Goal: Information Seeking & Learning: Learn about a topic

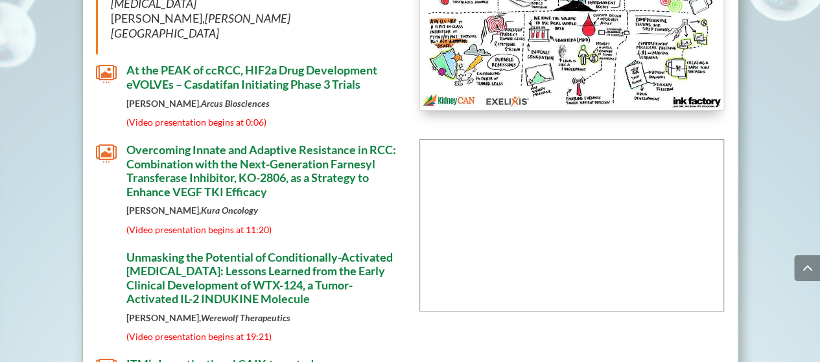
scroll to position [7340, 0]
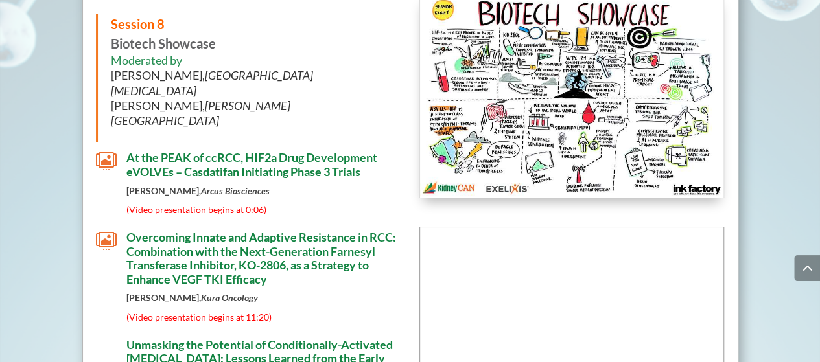
scroll to position [7261, 0]
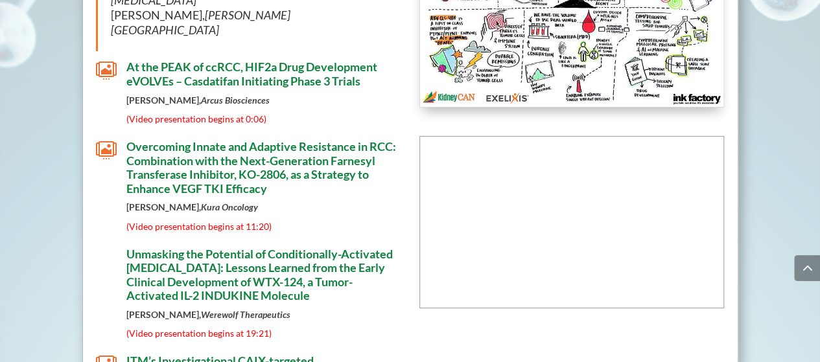
scroll to position [7373, 0]
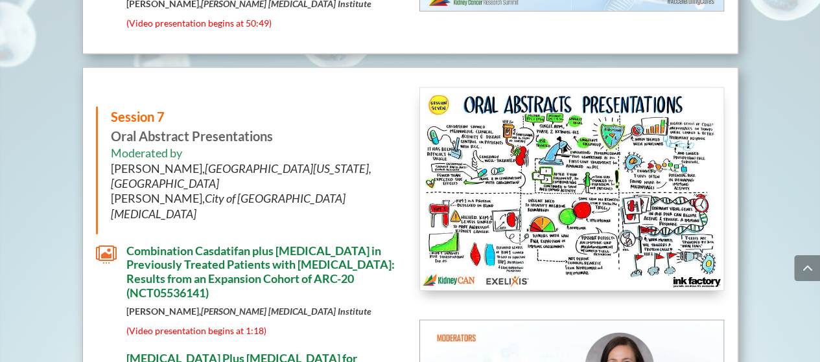
scroll to position [6342, 0]
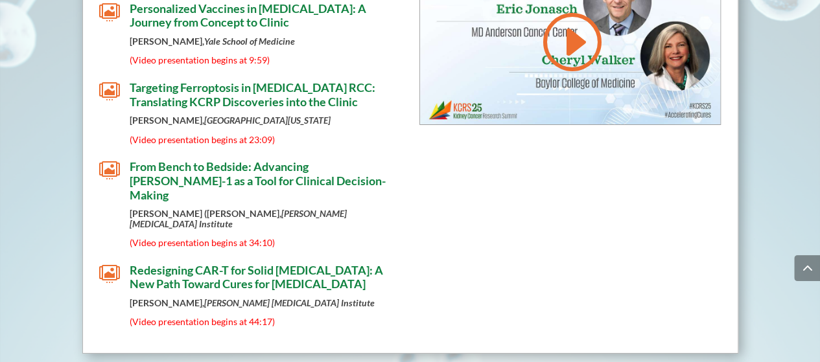
scroll to position [2183, 0]
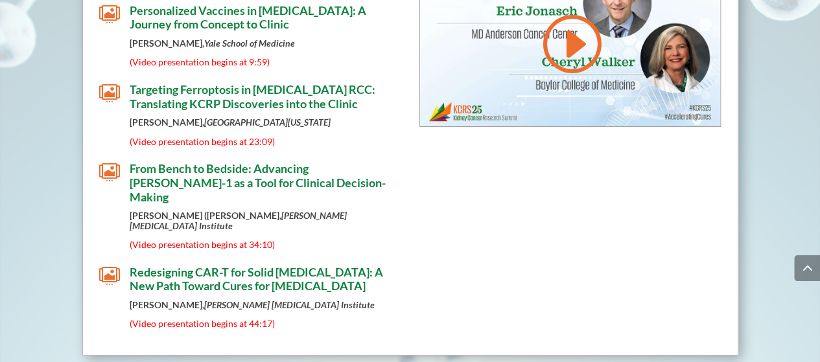
click at [232, 161] on span "From Bench to Bedside: Advancing [PERSON_NAME]-1 as a Tool for Clinical Decisio…" at bounding box center [258, 182] width 256 height 42
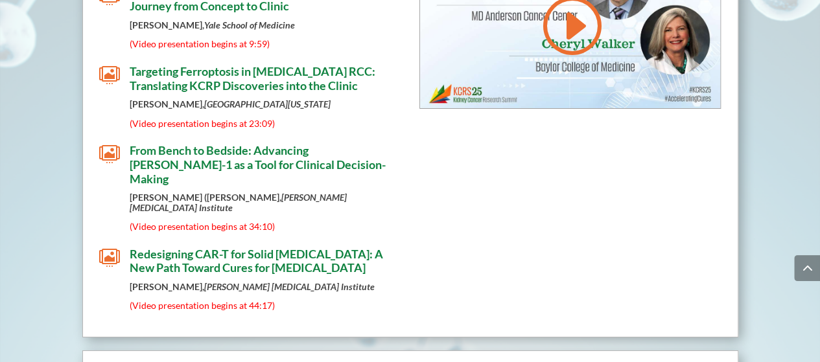
scroll to position [2201, 0]
click at [216, 143] on span "From Bench to Bedside: Advancing [PERSON_NAME]-1 as a Tool for Clinical Decisio…" at bounding box center [258, 164] width 256 height 42
